Goal: Task Accomplishment & Management: Use online tool/utility

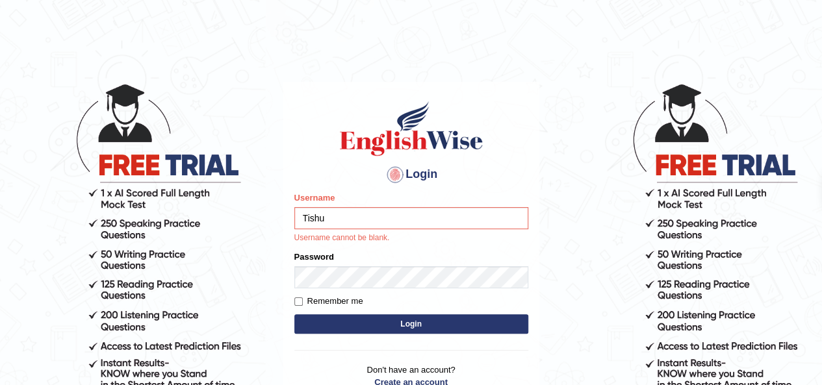
type input "Tishu"
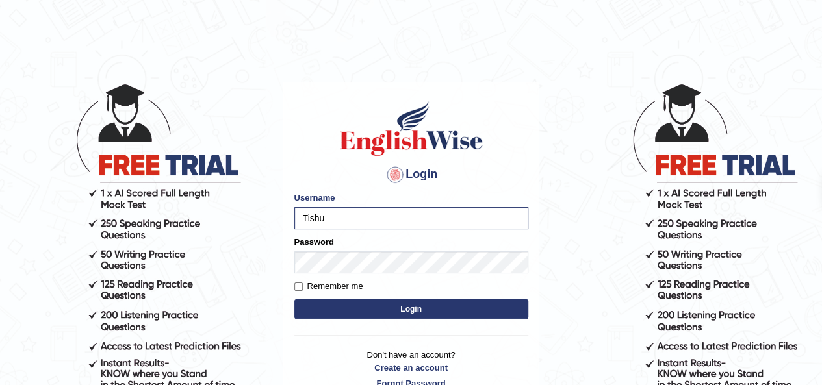
click at [378, 307] on button "Login" at bounding box center [411, 309] width 234 height 19
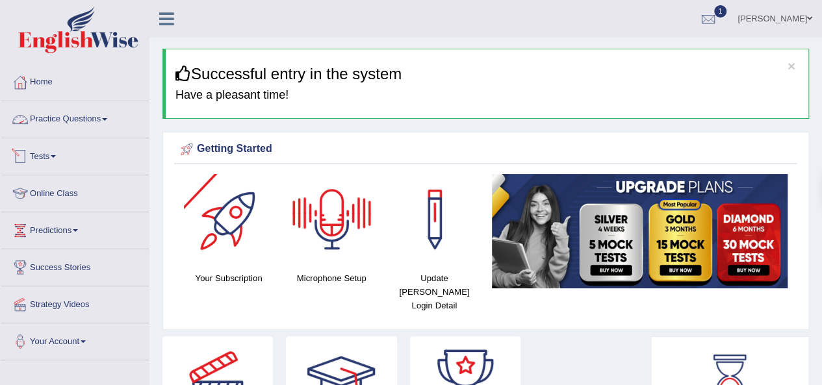
click at [91, 122] on link "Practice Questions" at bounding box center [75, 117] width 148 height 32
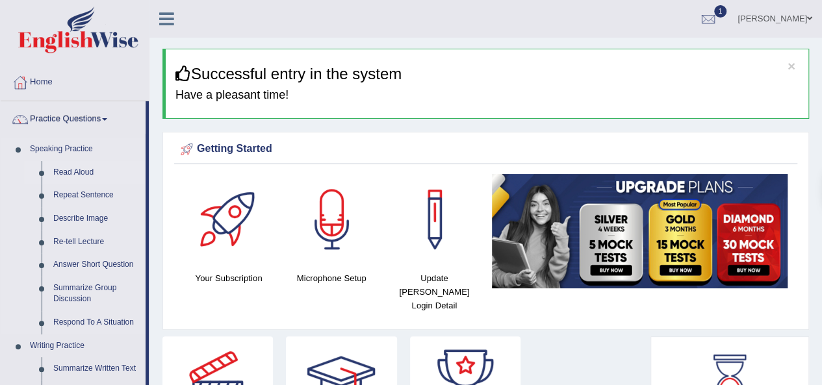
click at [84, 174] on link "Read Aloud" at bounding box center [96, 172] width 98 height 23
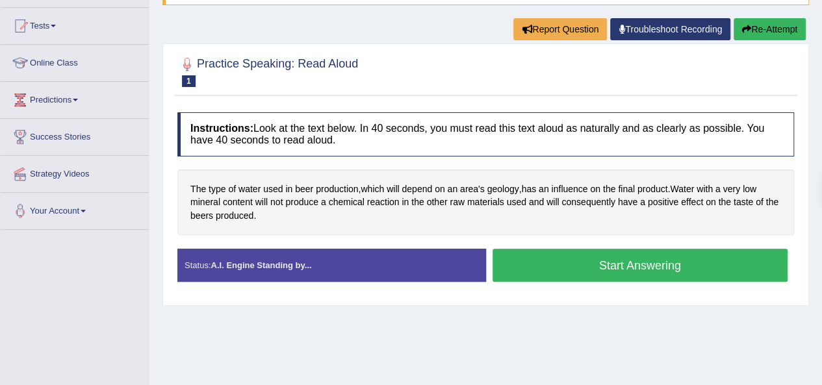
scroll to position [131, 0]
click at [611, 270] on button "Start Answering" at bounding box center [641, 265] width 296 height 33
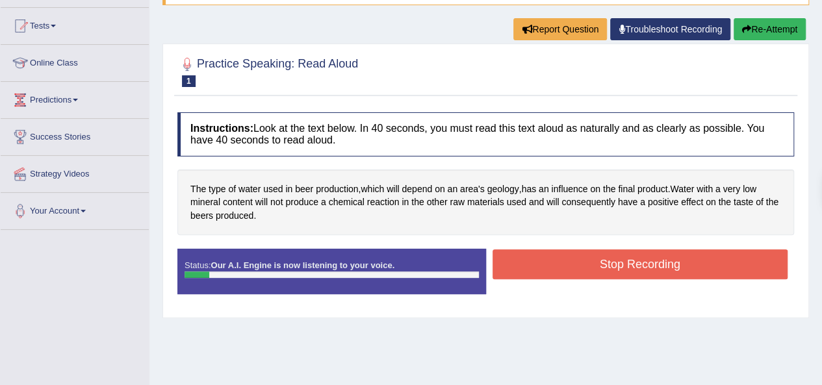
click at [611, 270] on button "Stop Recording" at bounding box center [641, 265] width 296 height 30
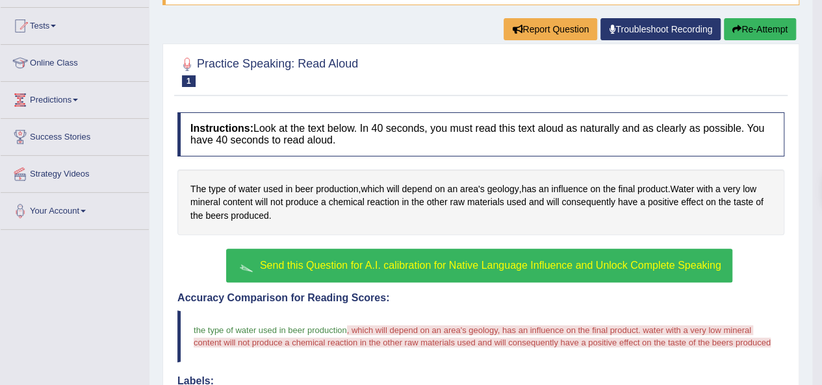
click at [561, 271] on button "Send this Question for A.I. calibration for Native Language Influence and Unloc…" at bounding box center [479, 266] width 506 height 34
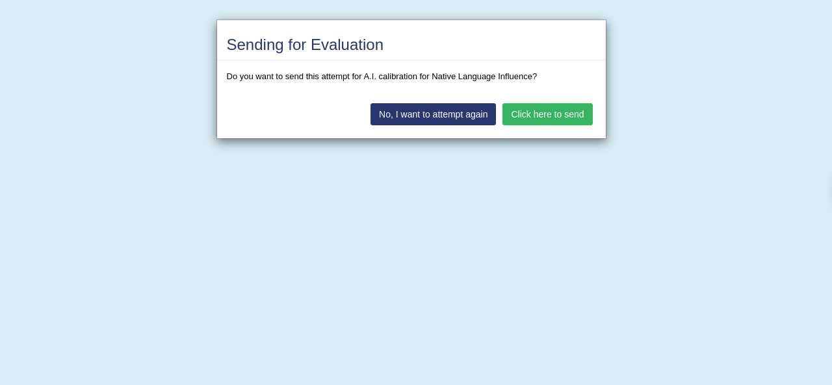
click at [533, 118] on button "Click here to send" at bounding box center [547, 114] width 90 height 22
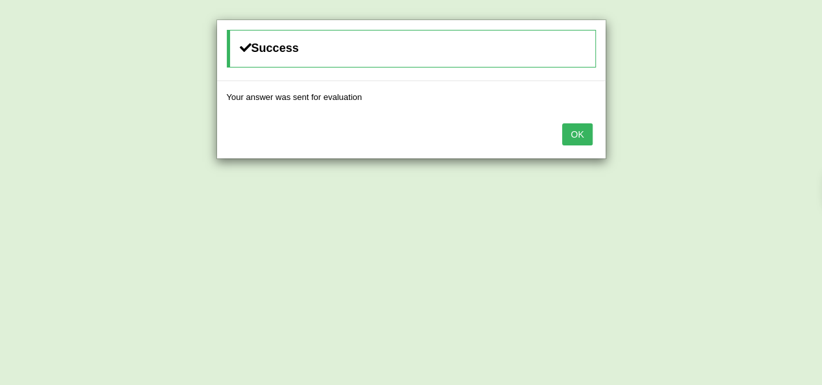
click at [598, 149] on div "OK" at bounding box center [411, 135] width 389 height 45
click at [581, 140] on button "OK" at bounding box center [577, 134] width 30 height 22
